Goal: Obtain resource: Download file/media

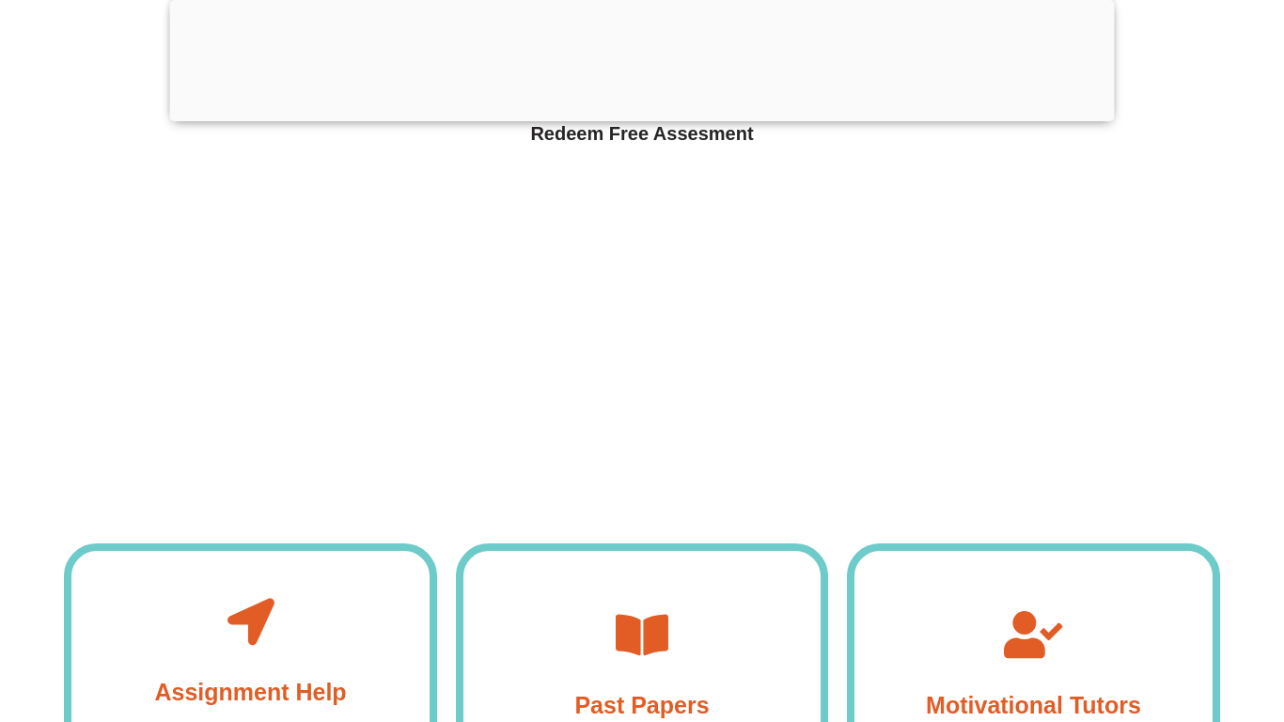
scroll to position [6402, 0]
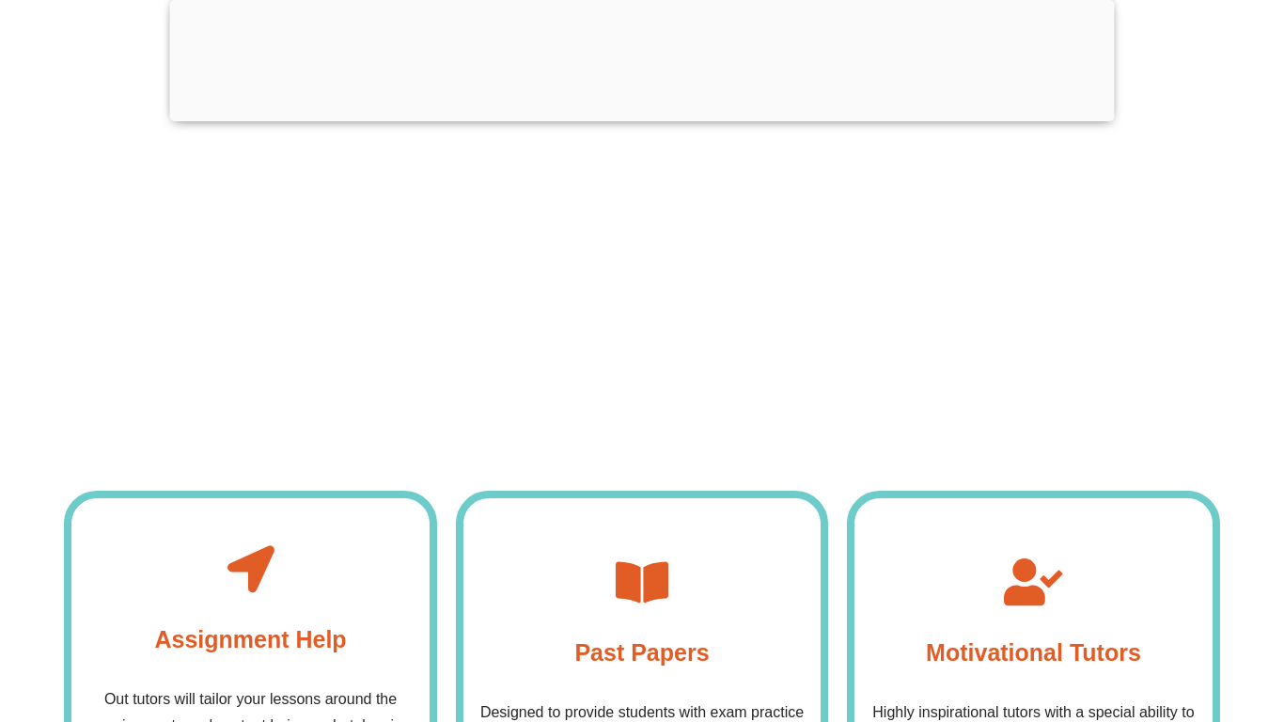
click at [560, 442] on div "How Does it Work? Redeem Free Assesment Assignment Help Out tutors will tailor …" at bounding box center [641, 585] width 1155 height 1282
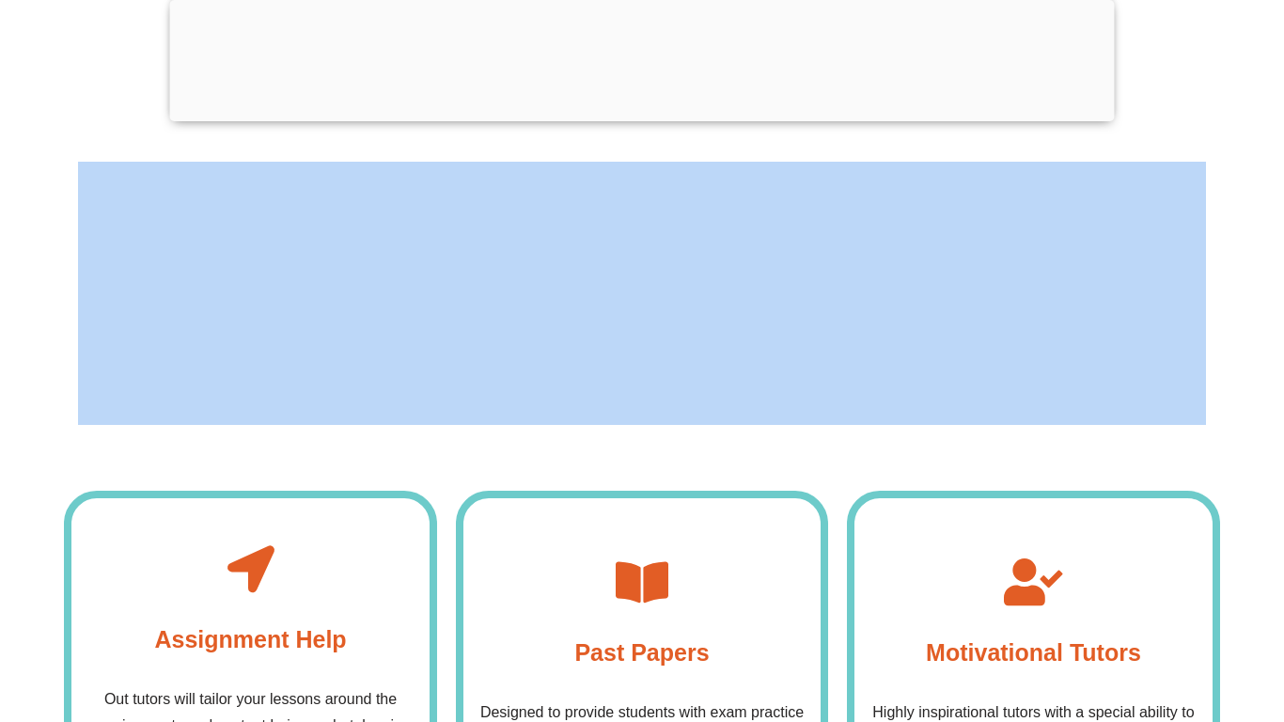
click at [560, 442] on div "How Does it Work? Redeem Free Assesment Assignment Help Out tutors will tailor …" at bounding box center [641, 585] width 1155 height 1282
click at [555, 441] on div "How Does it Work? Redeem Free Assesment Assignment Help Out tutors will tailor …" at bounding box center [641, 585] width 1155 height 1282
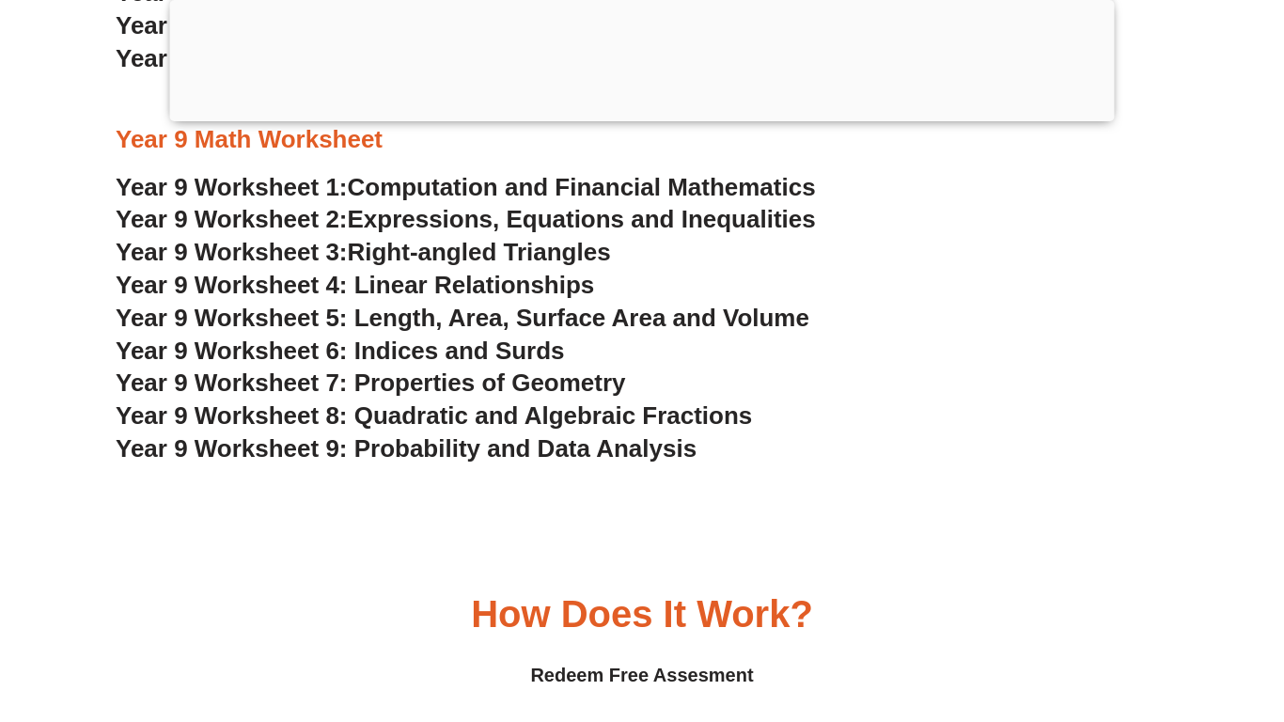
scroll to position [5967, 0]
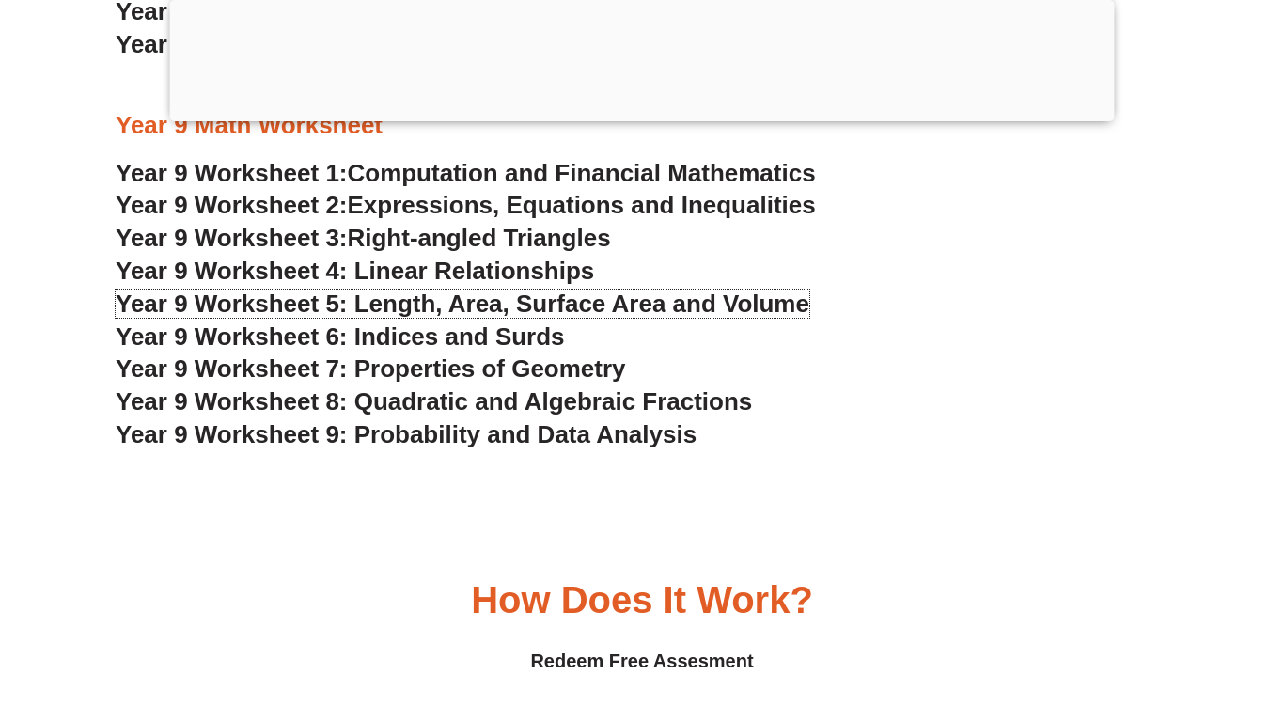
click at [413, 294] on span "Year 9 Worksheet 5: Length, Area, Surface Area and Volume" at bounding box center [462, 303] width 693 height 28
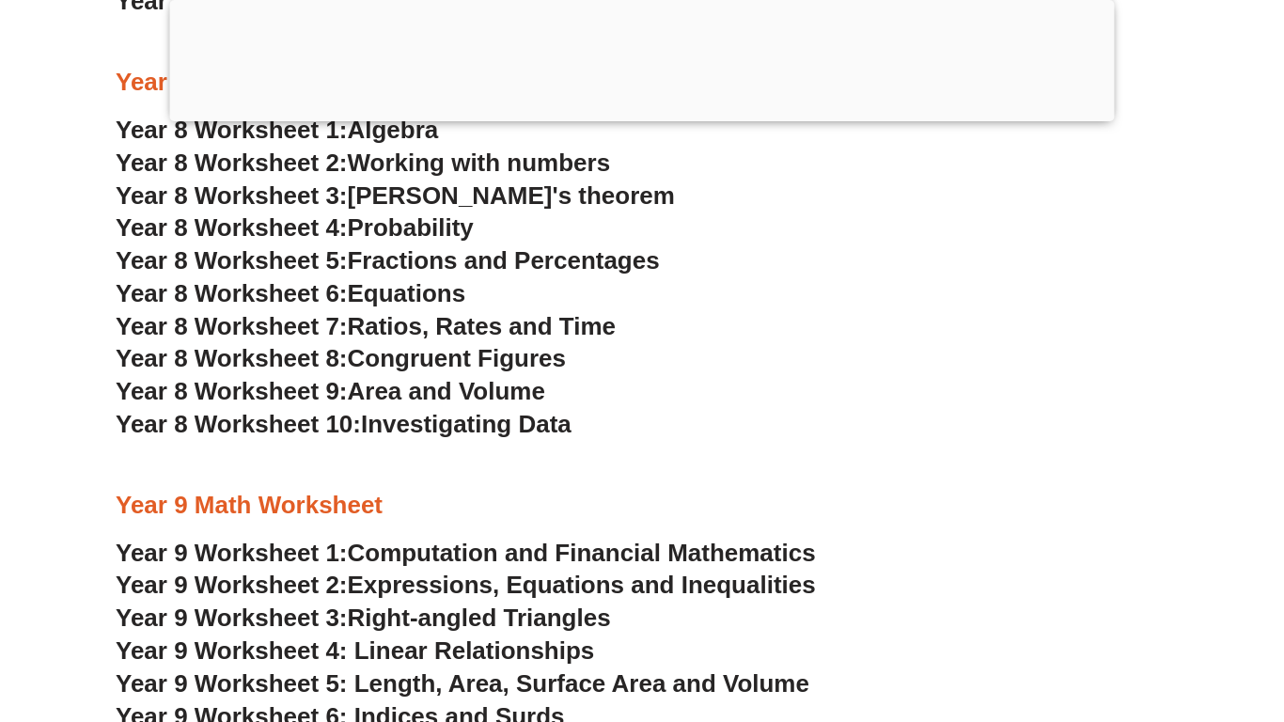
scroll to position [5582, 0]
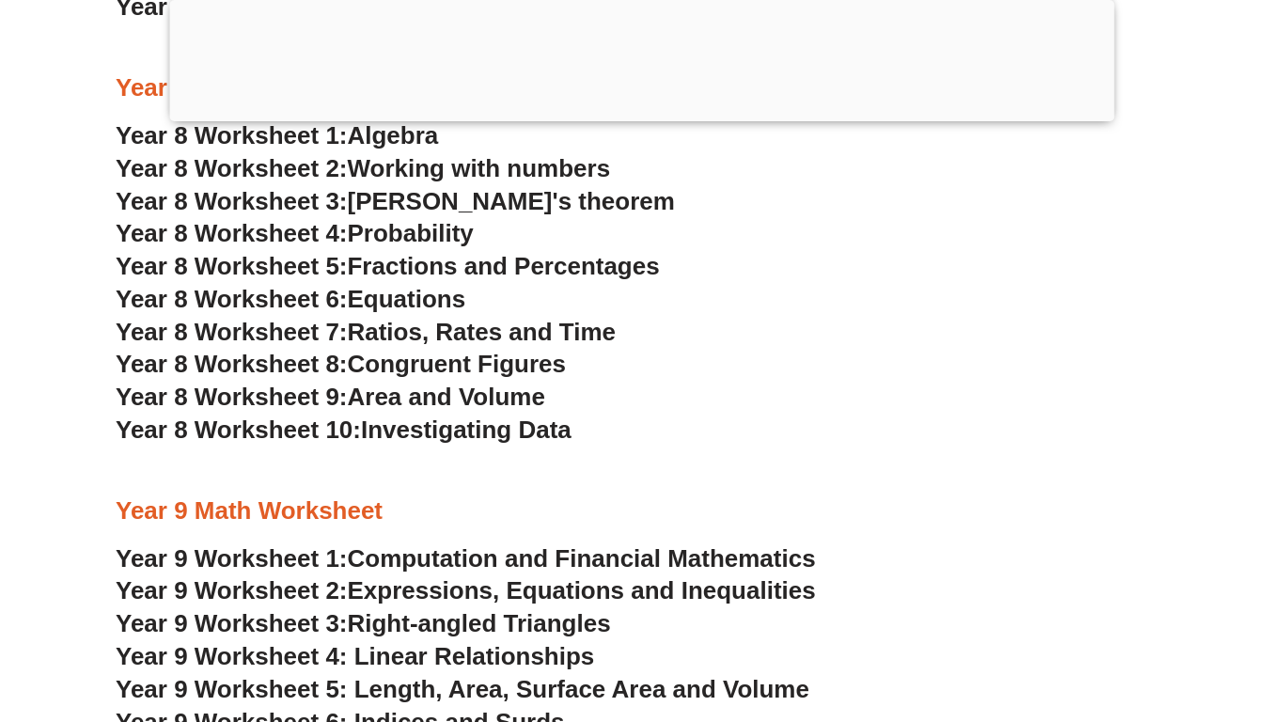
click at [468, 561] on span "Computation and Financial Mathematics" at bounding box center [582, 558] width 468 height 28
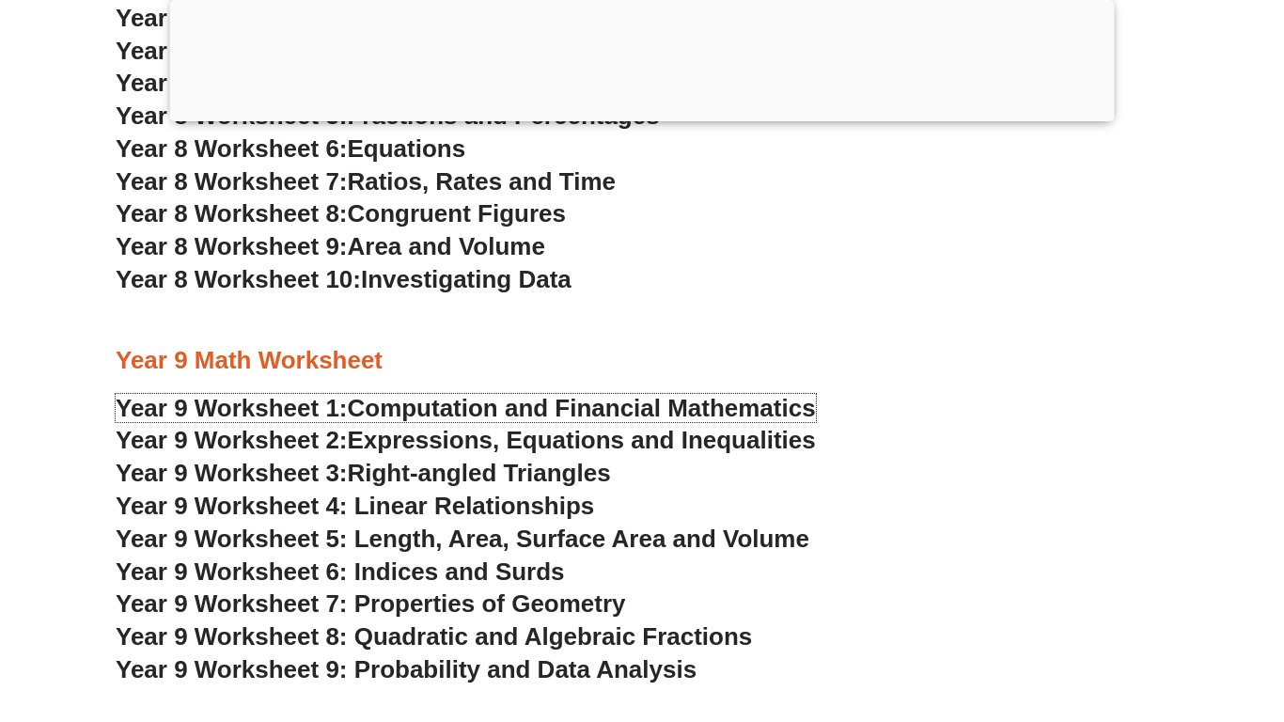
scroll to position [5736, 0]
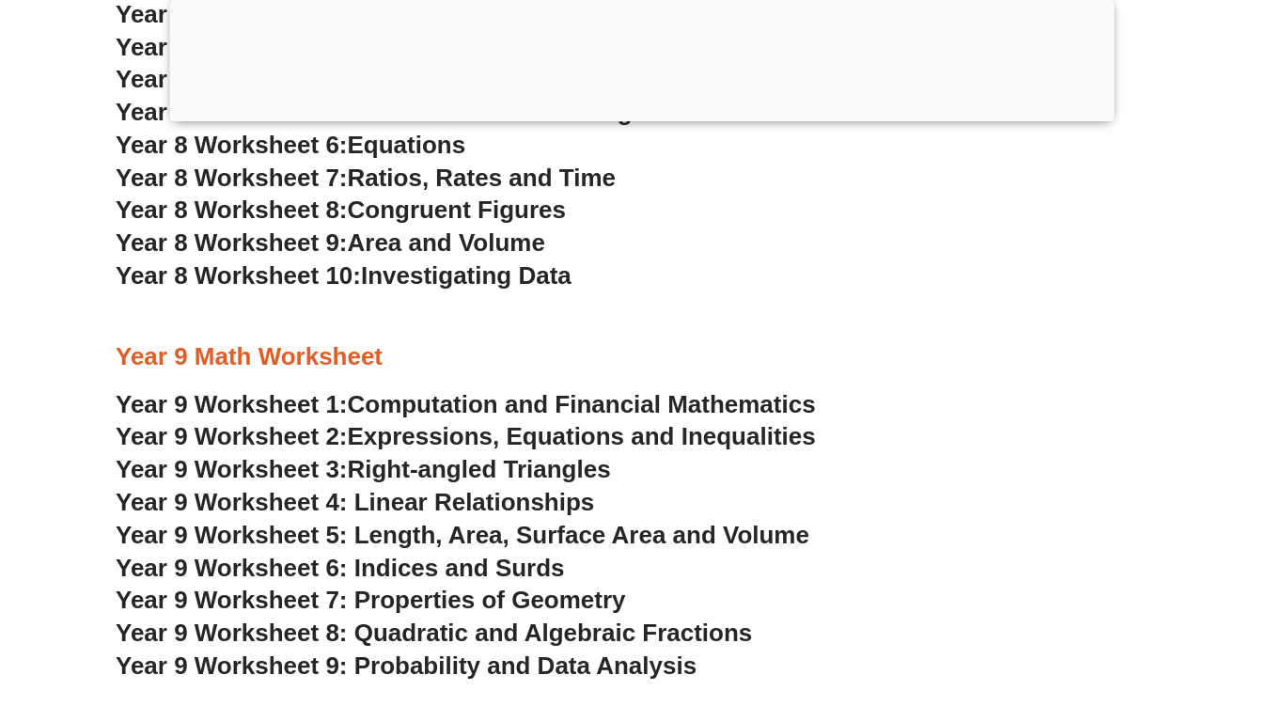
click at [326, 450] on h3 "Year 9 Worksheet 2: Expressions, Equations and Inequalities" at bounding box center [642, 437] width 1052 height 32
click at [408, 404] on span "Computation and Financial Mathematics" at bounding box center [582, 404] width 468 height 28
click at [642, 117] on div at bounding box center [642, 117] width 944 height 0
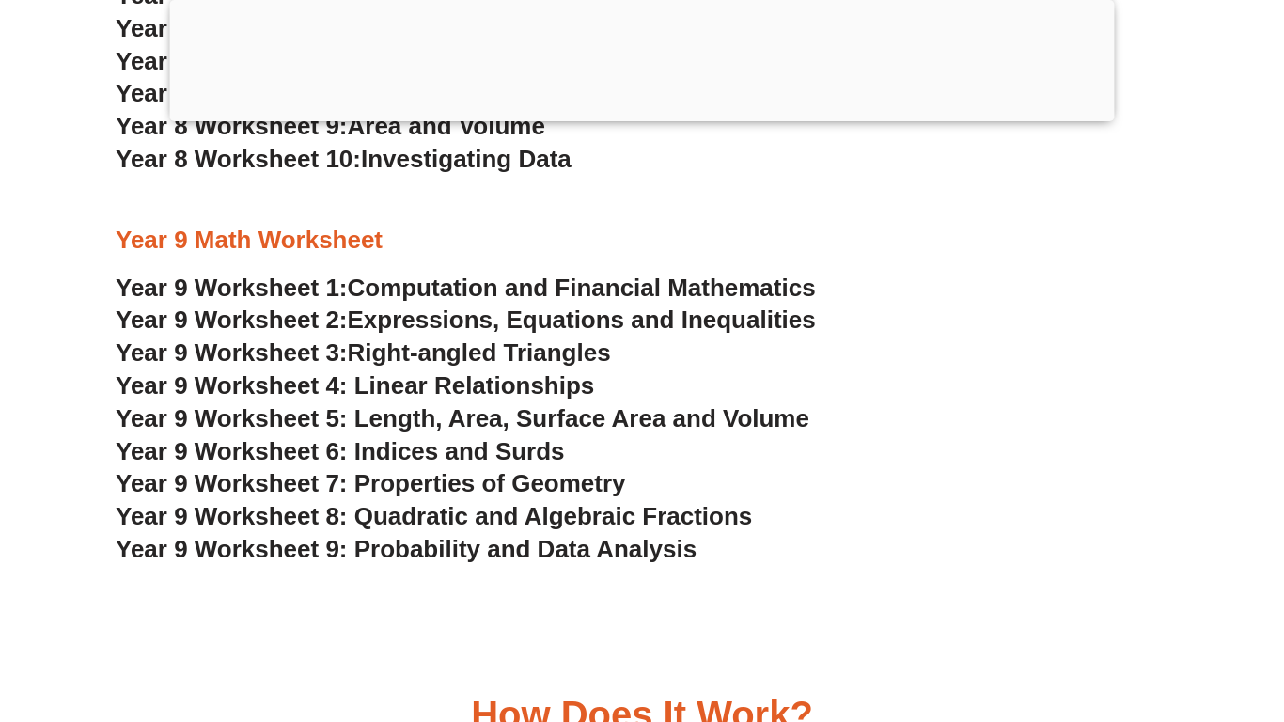
scroll to position [5619, 0]
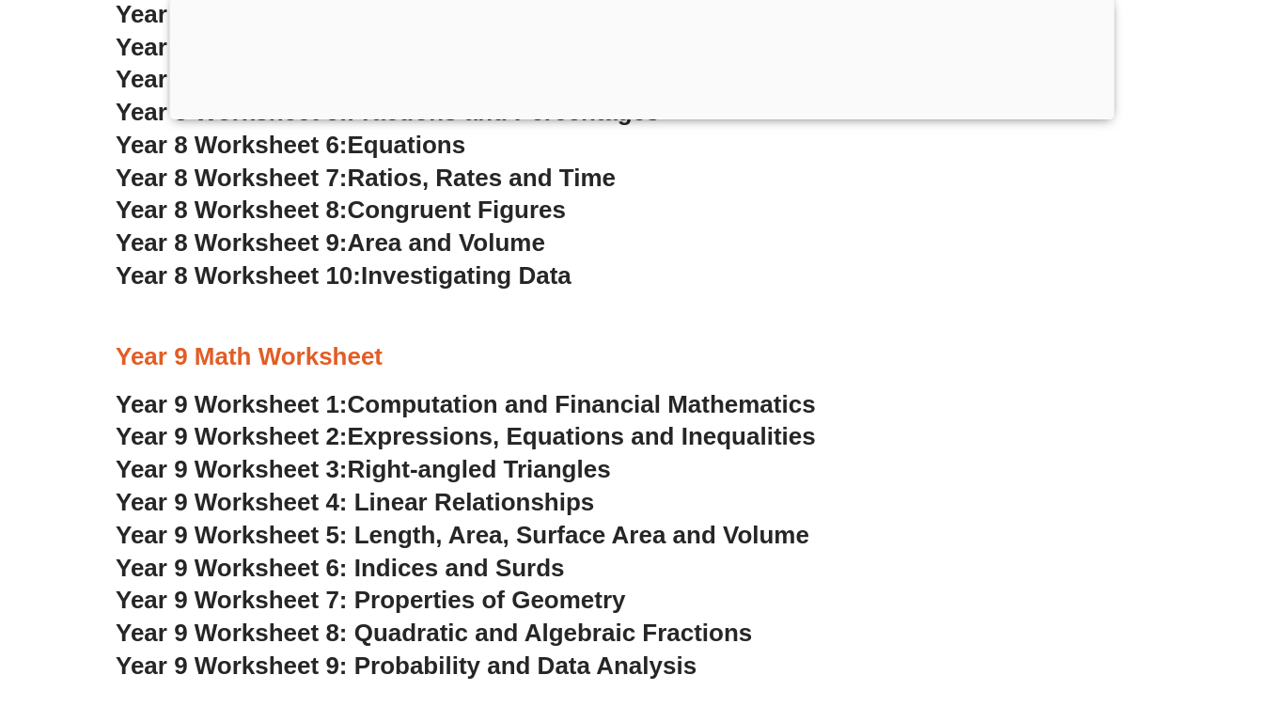
click at [642, 115] on div at bounding box center [642, 115] width 944 height 0
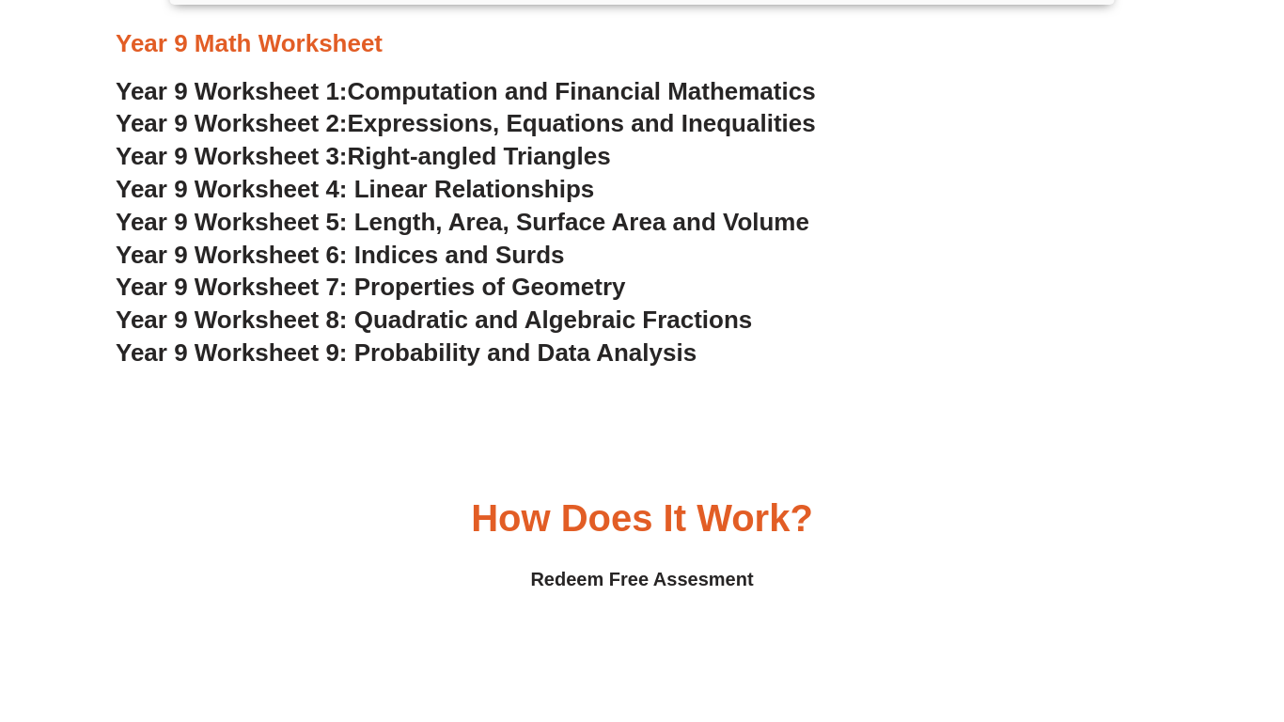
scroll to position [5934, 0]
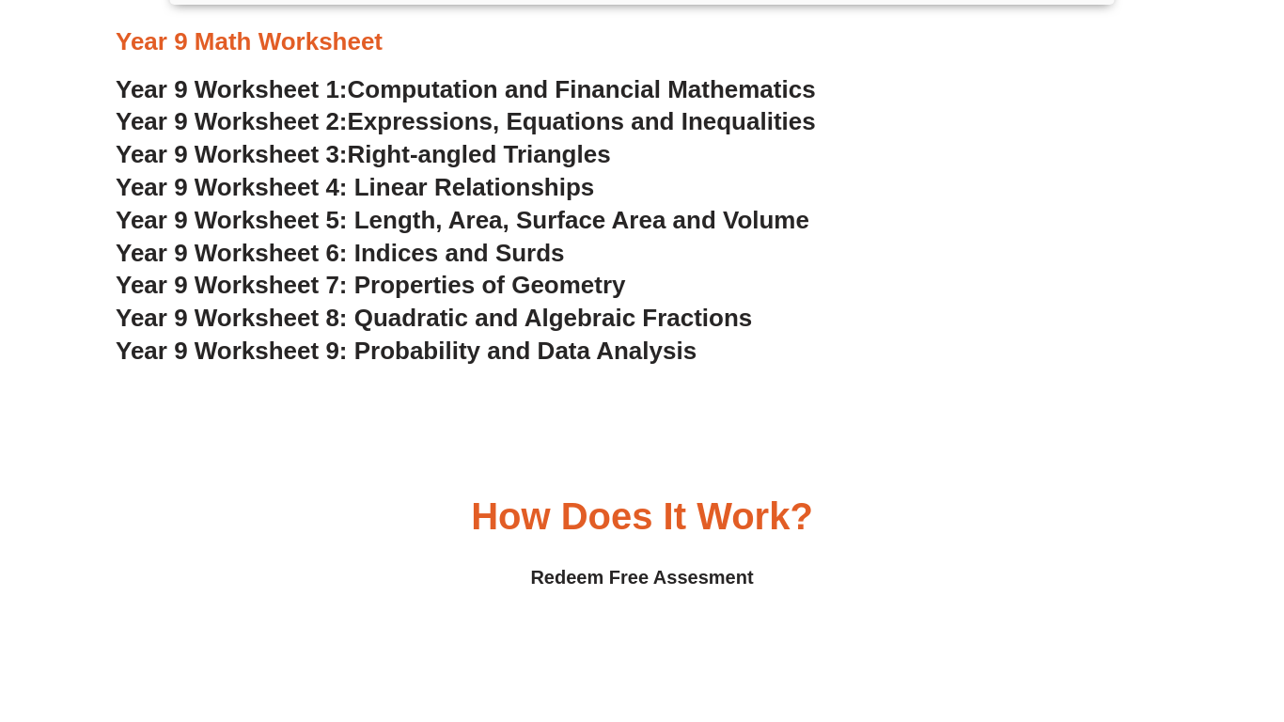
click at [943, 217] on h3 "Year 9 Worksheet 5: Length, Area, Surface Area and Volume" at bounding box center [642, 221] width 1052 height 32
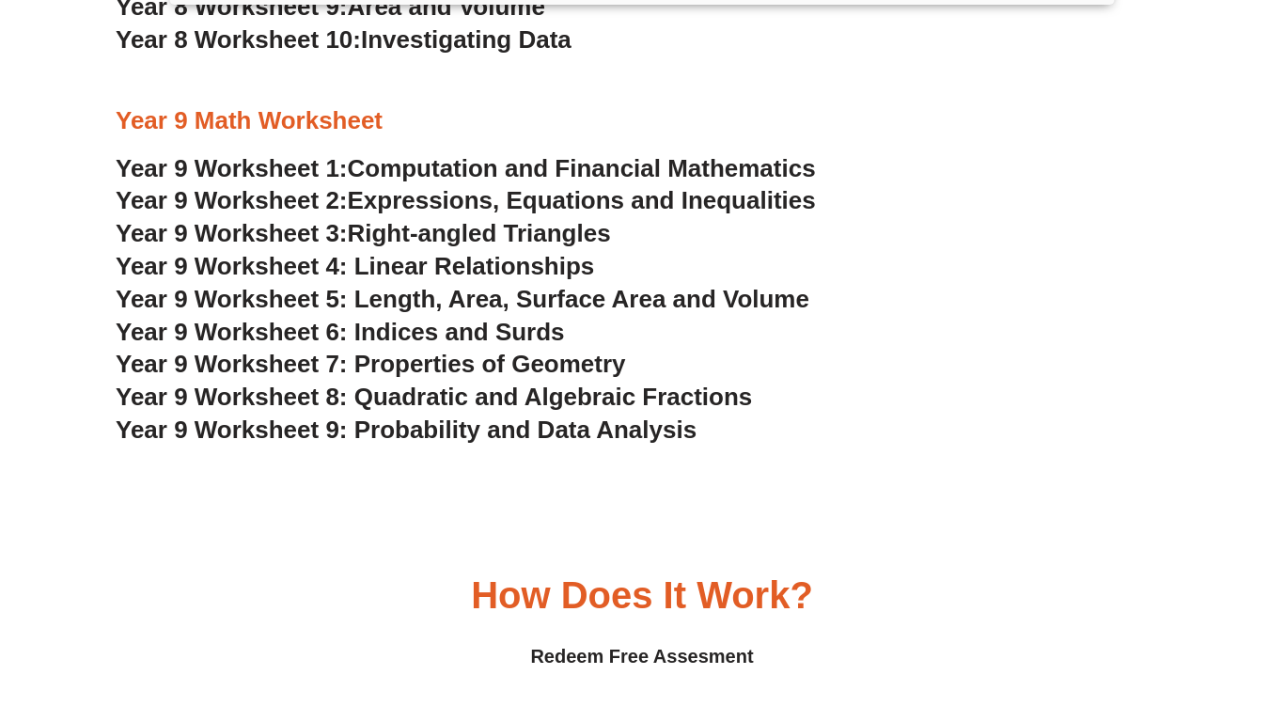
scroll to position [5847, 0]
